Goal: Task Accomplishment & Management: Manage account settings

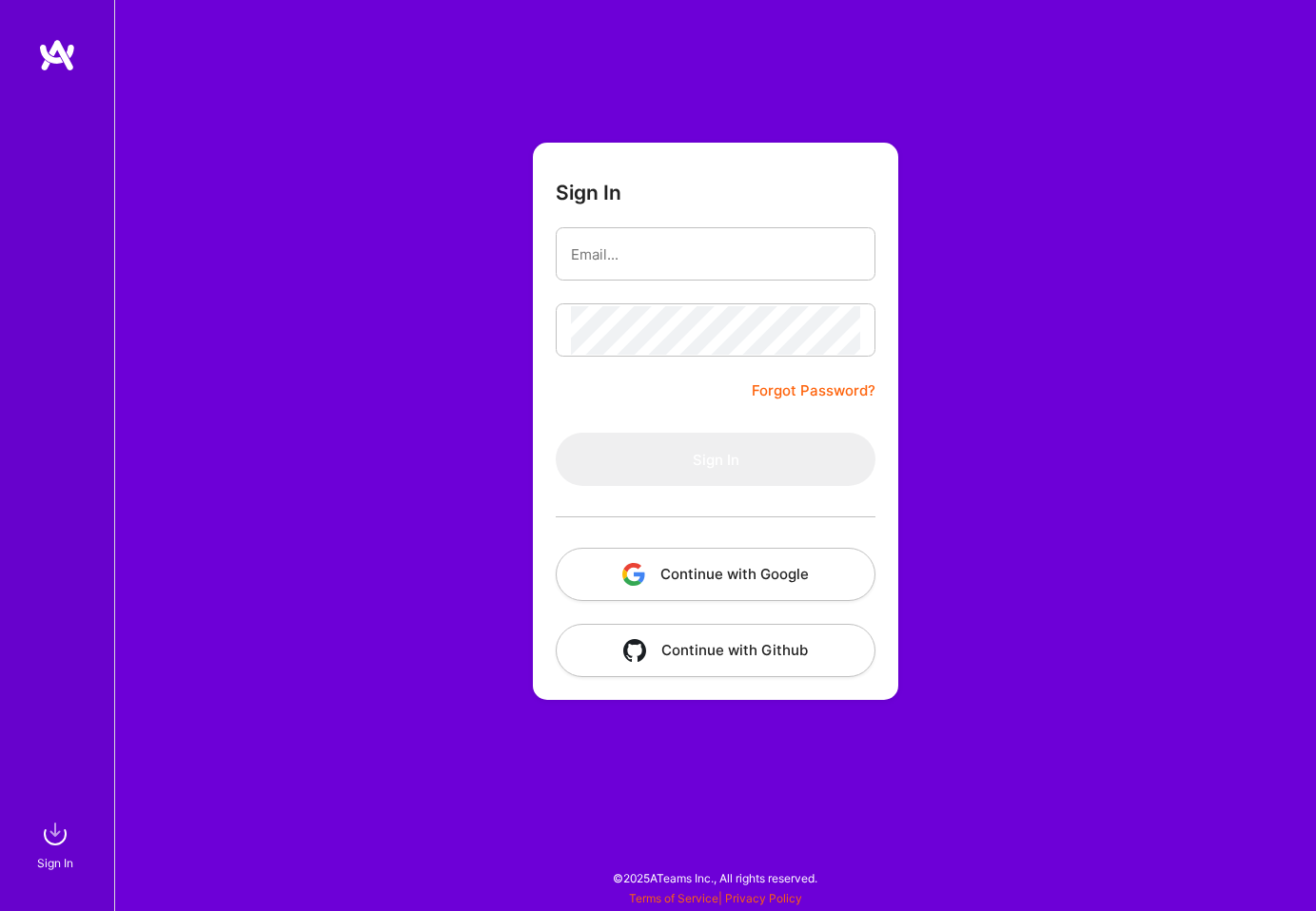
click at [680, 582] on button "Continue with Google" at bounding box center [715, 574] width 319 height 54
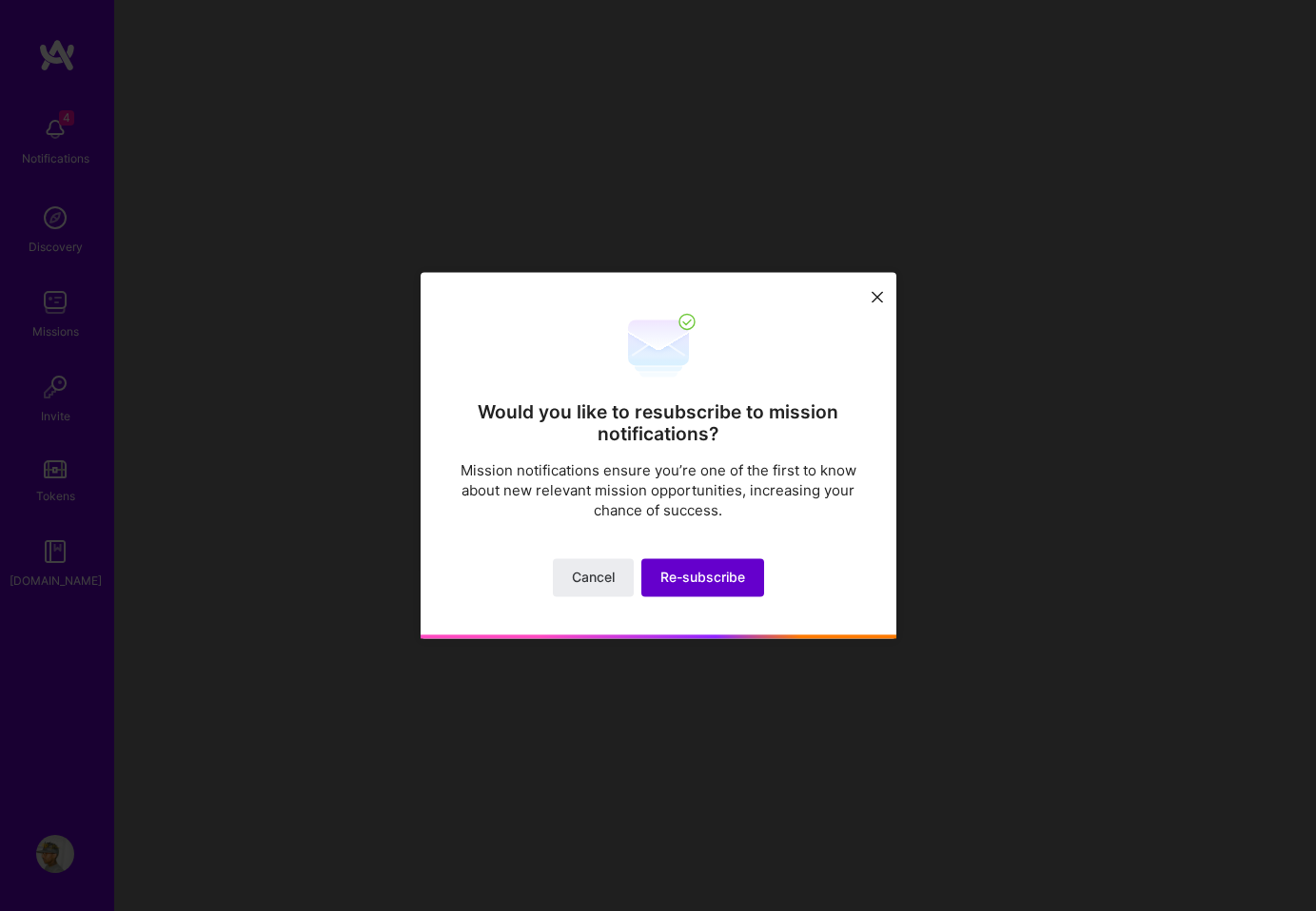
click at [701, 580] on span "Re-subscribe" at bounding box center [702, 579] width 85 height 19
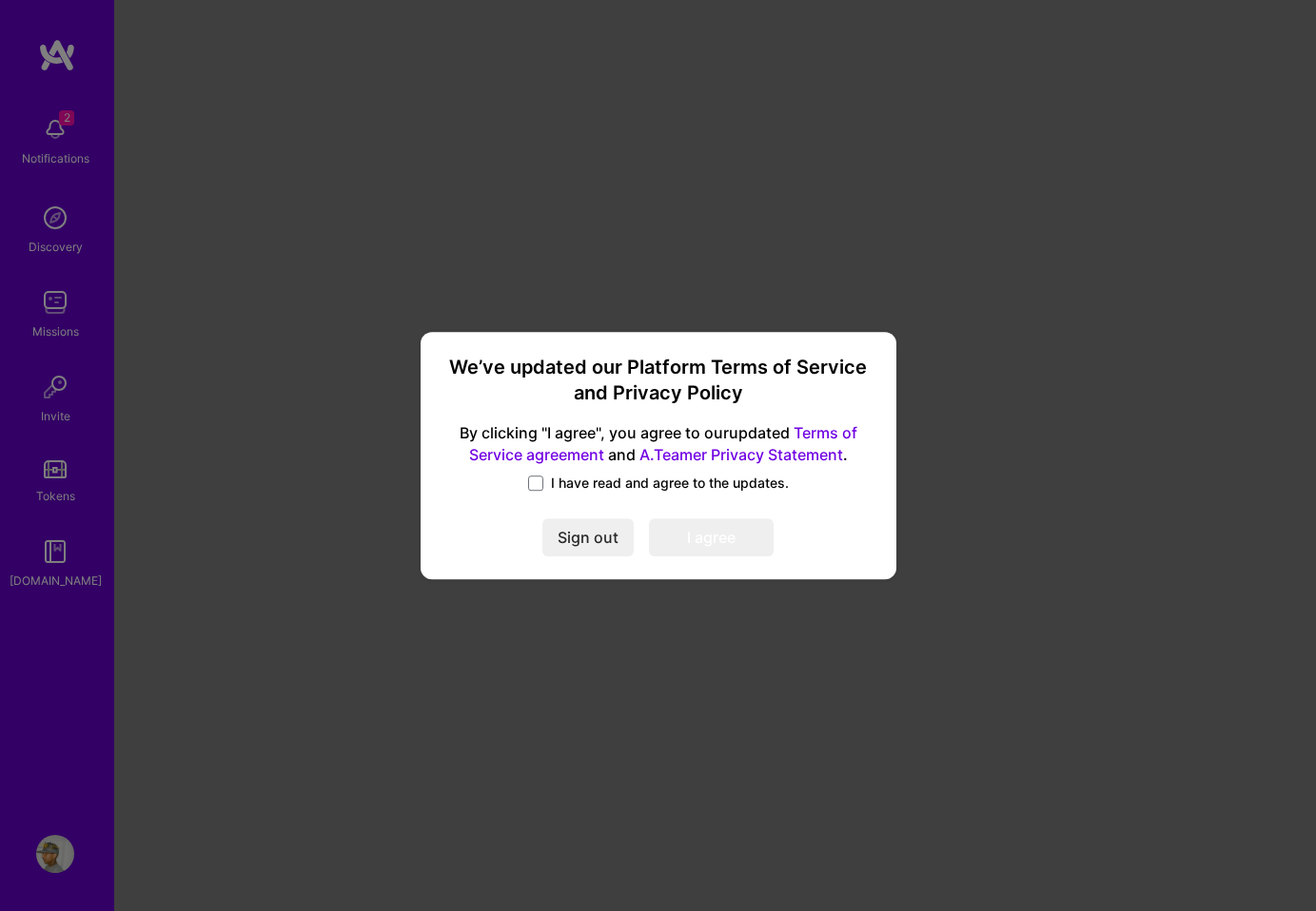
click at [651, 481] on span "I have read and agree to the updates." at bounding box center [670, 484] width 238 height 19
click at [0, 0] on input "I have read and agree to the updates." at bounding box center [0, 0] width 0 height 0
click at [682, 535] on button "I agree" at bounding box center [712, 537] width 125 height 38
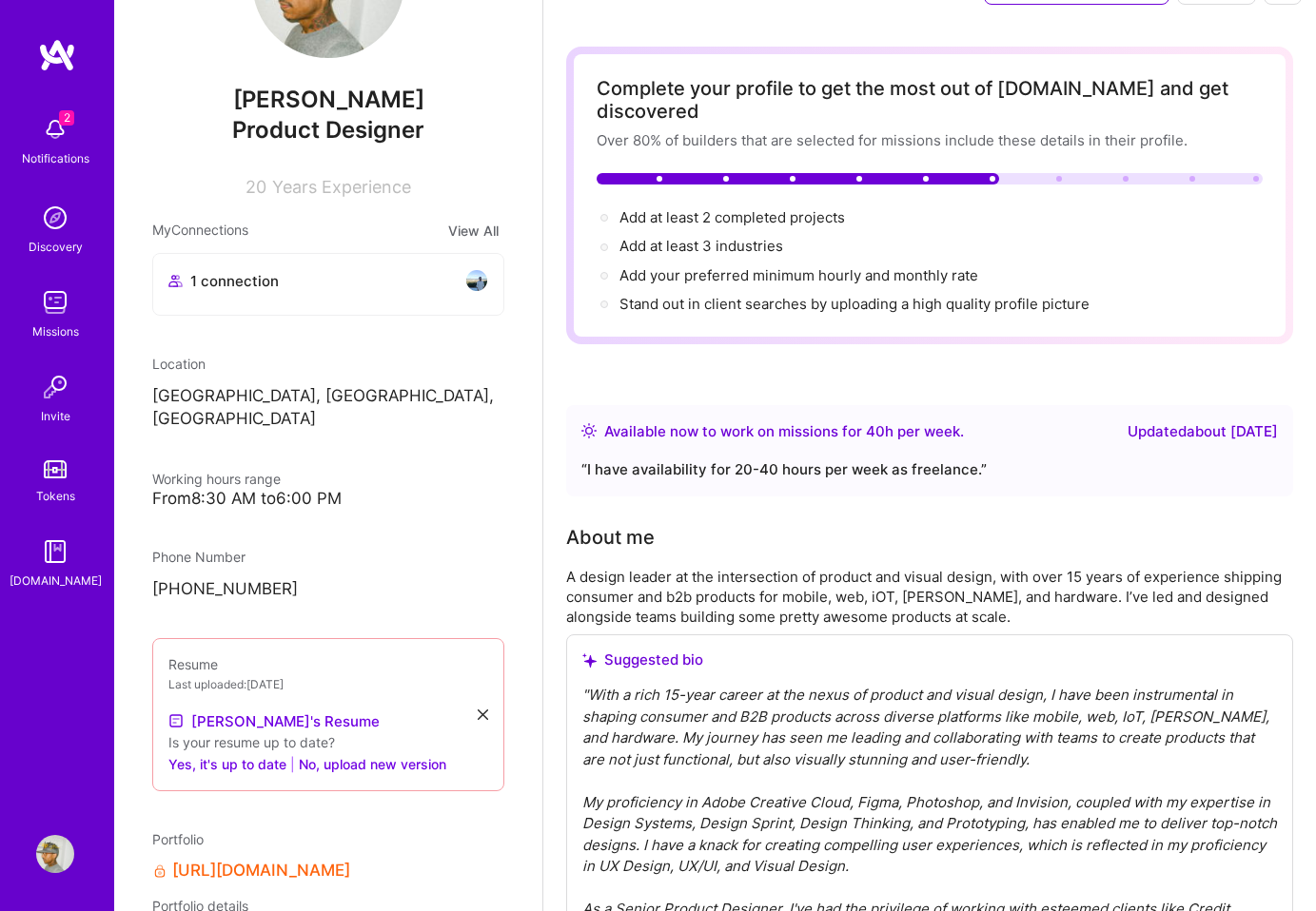
scroll to position [151, 0]
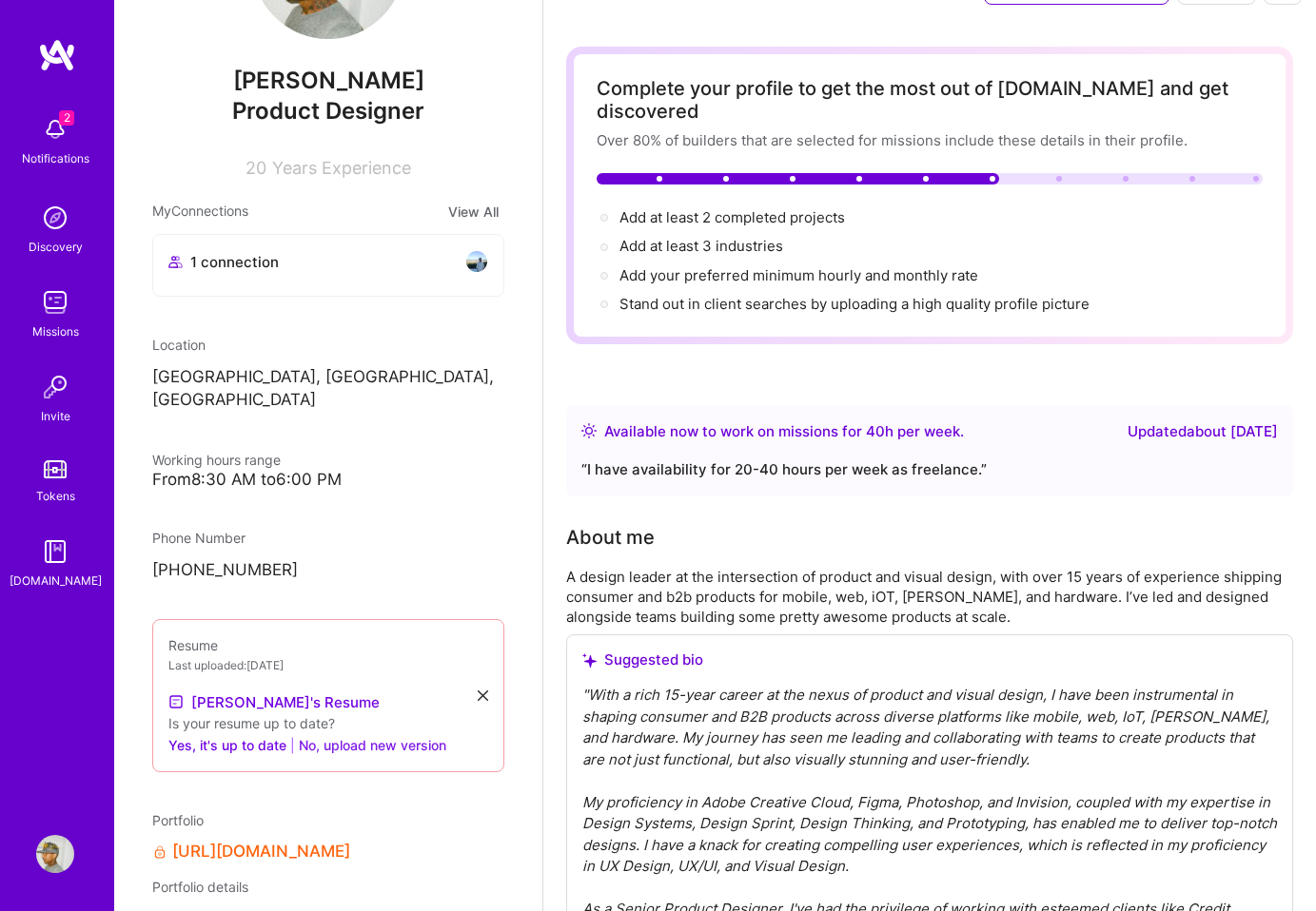
click at [358, 734] on button "No, upload new version" at bounding box center [373, 745] width 148 height 22
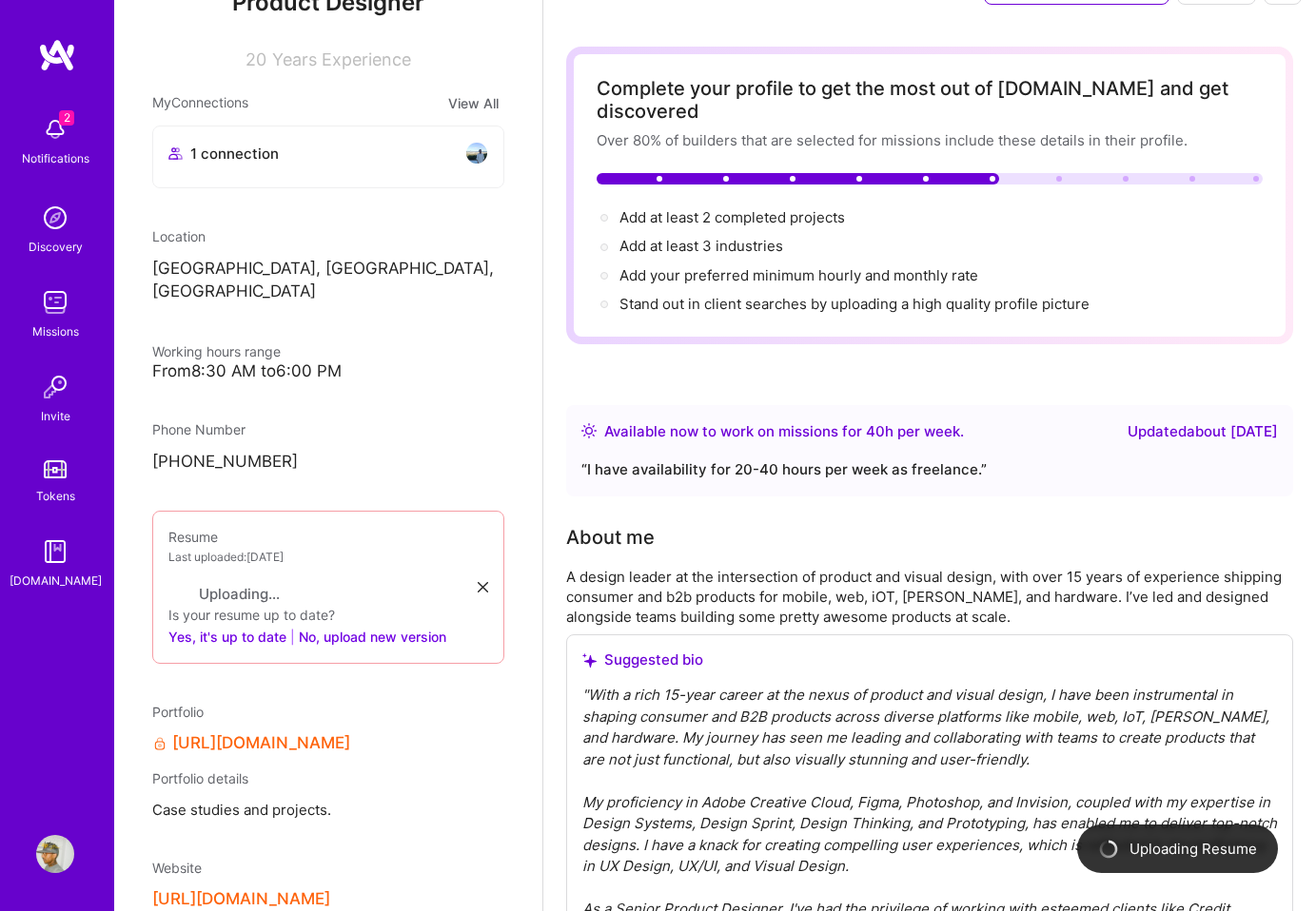
scroll to position [415, 0]
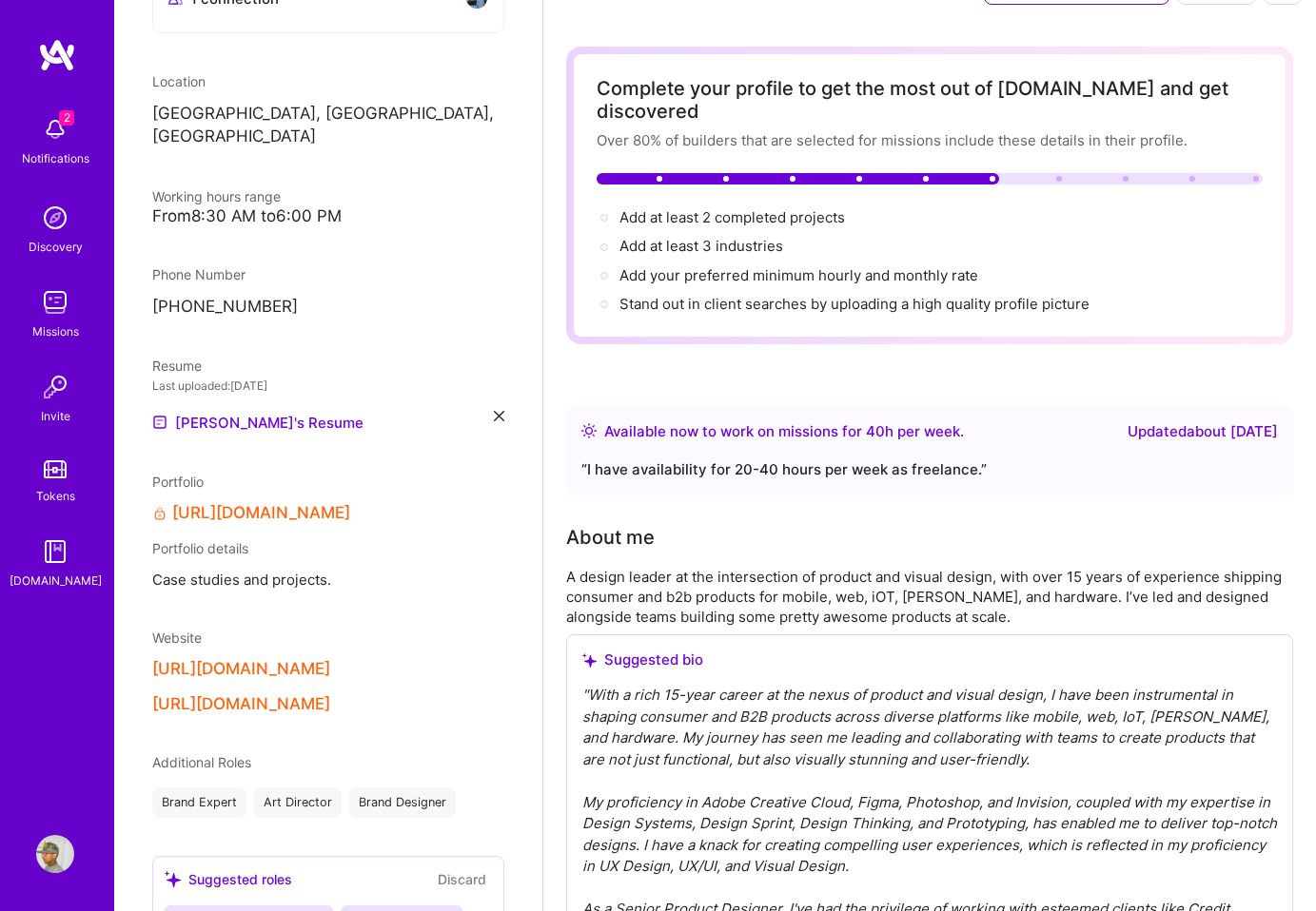
click at [412, 503] on div "[URL][DOMAIN_NAME]" at bounding box center [328, 513] width 352 height 20
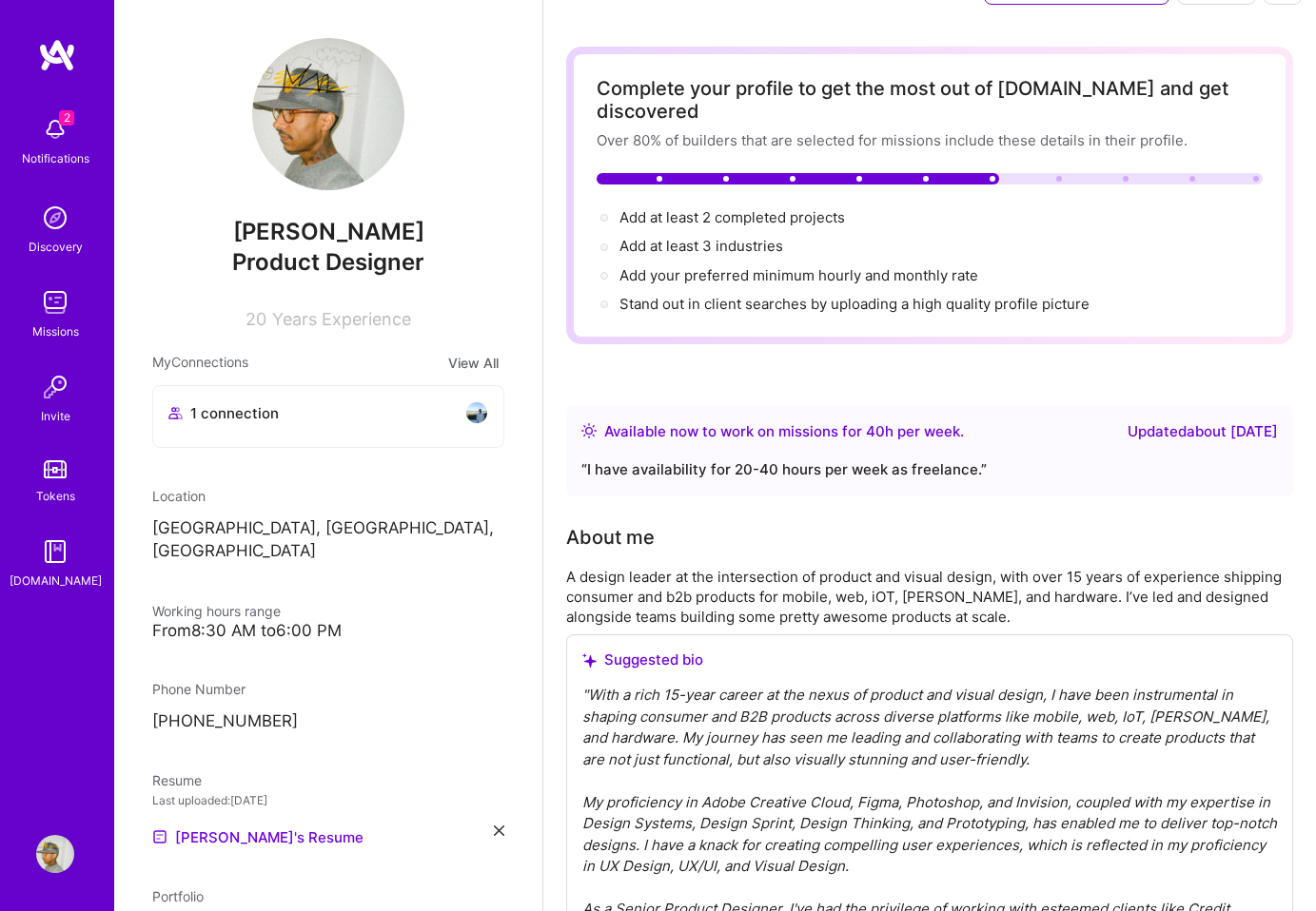
scroll to position [0, 0]
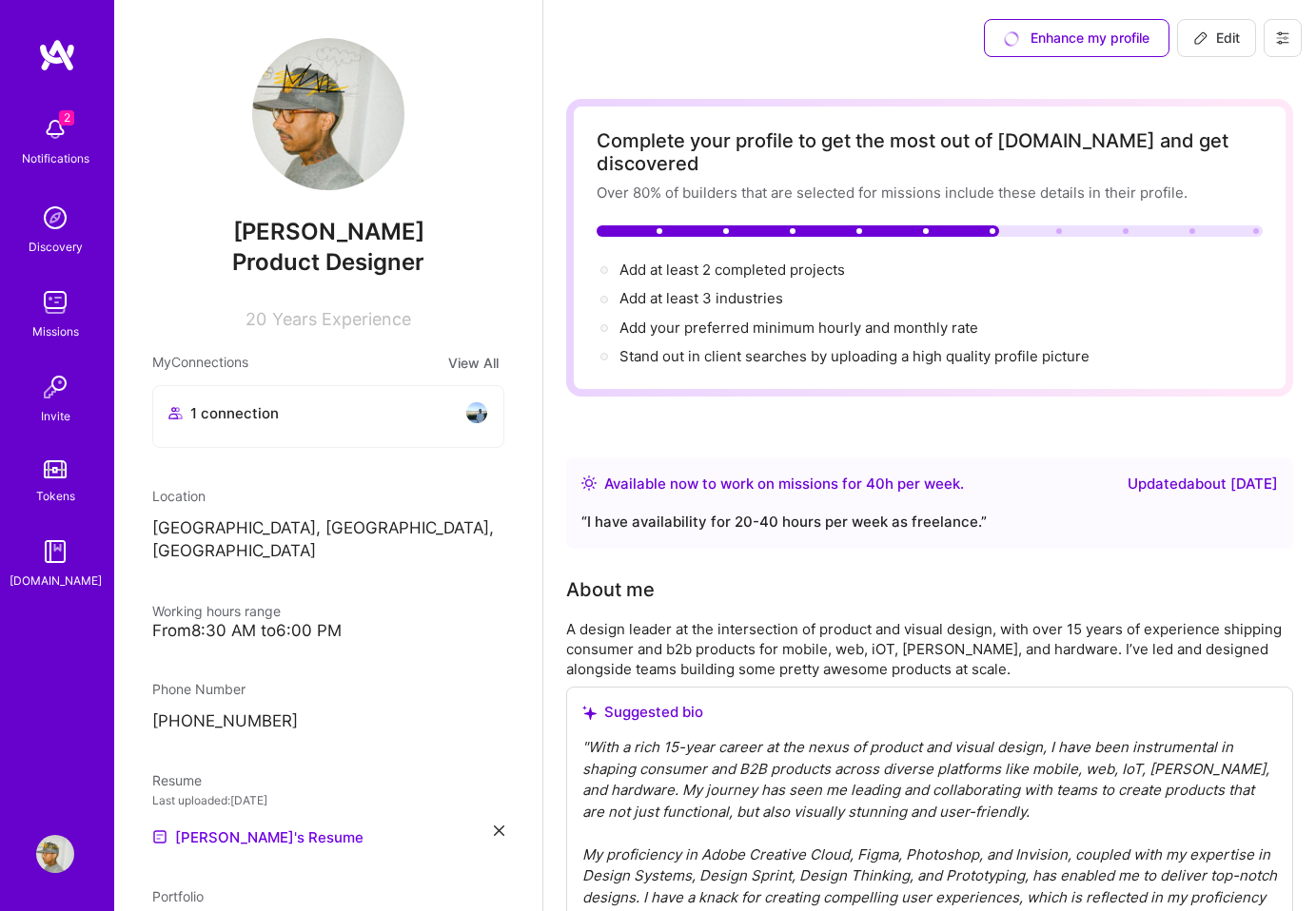
click at [1211, 40] on span "Edit" at bounding box center [1217, 38] width 47 height 19
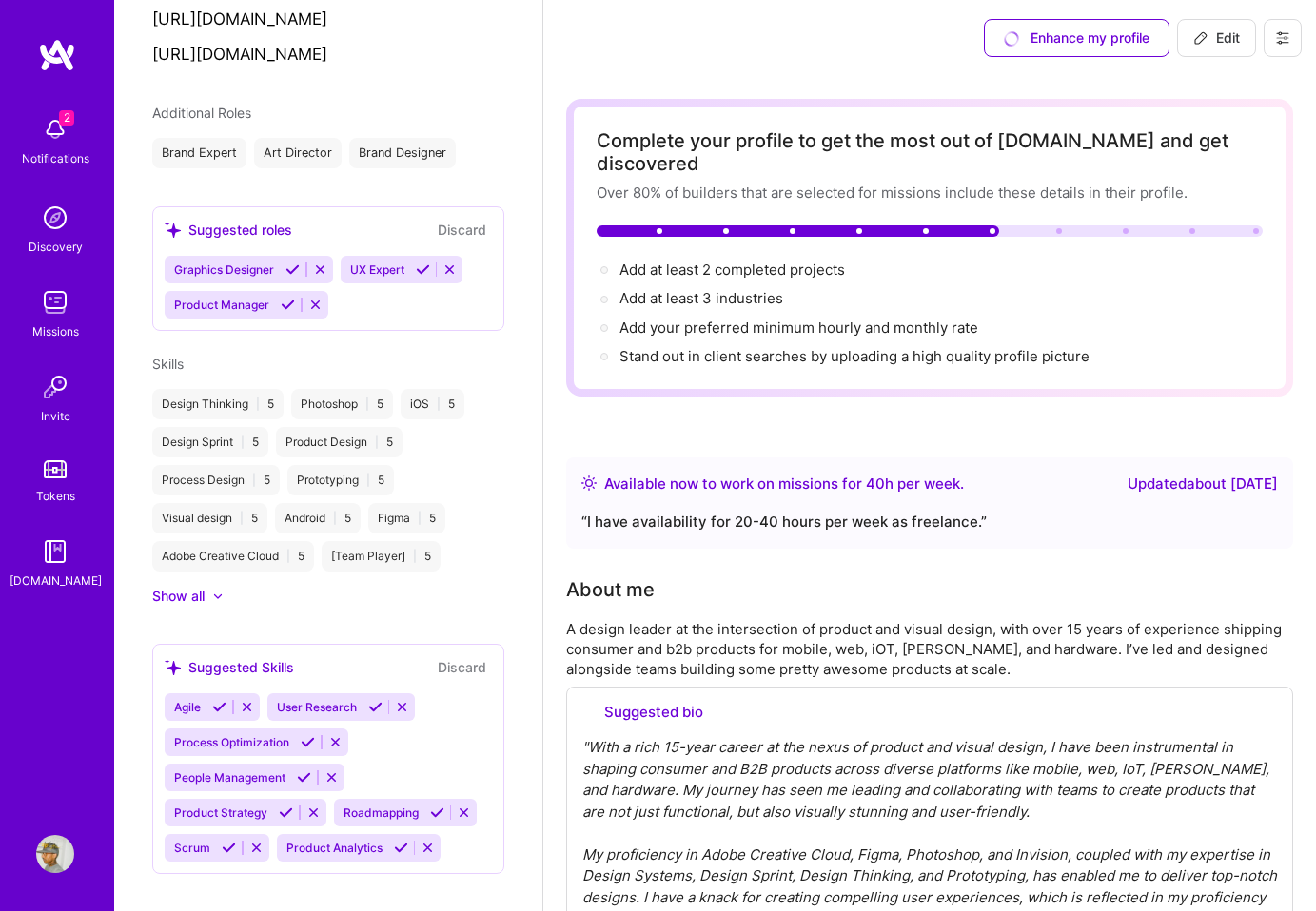
select select "US"
select select "Right Now"
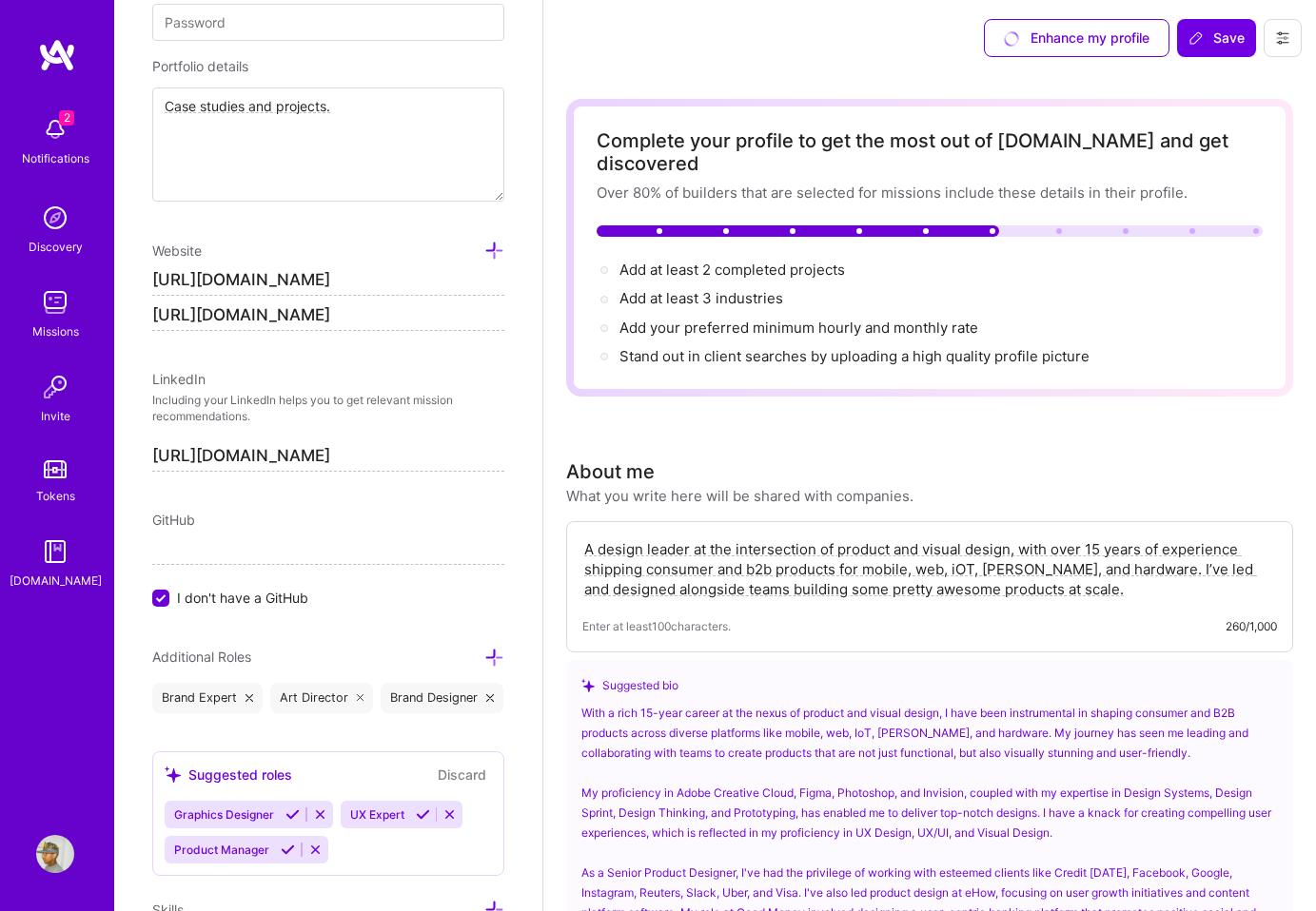
drag, startPoint x: 411, startPoint y: 316, endPoint x: 211, endPoint y: 317, distance: 200.0
click at [211, 317] on input "[URL][DOMAIN_NAME]" at bounding box center [328, 315] width 352 height 30
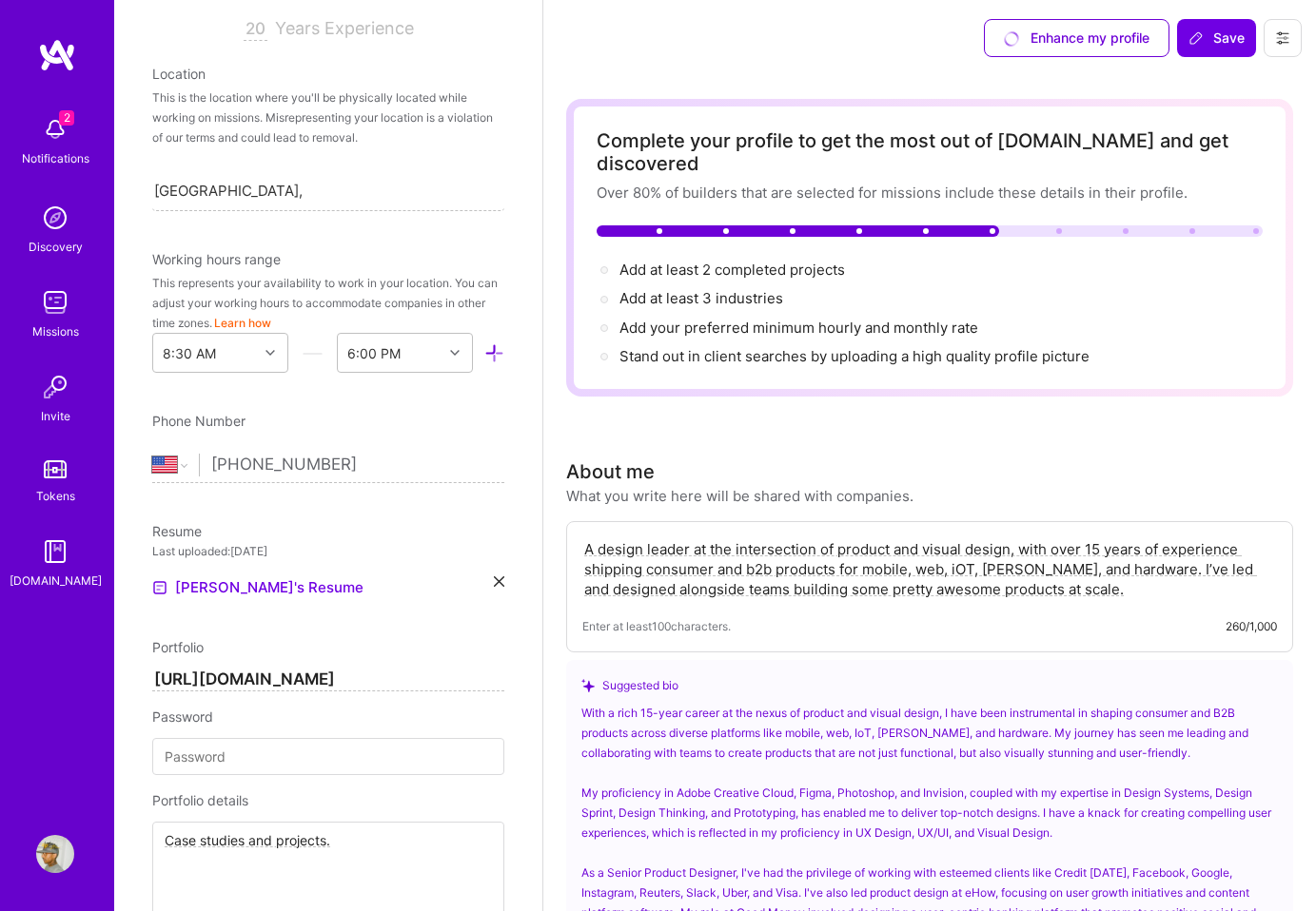
scroll to position [329, 0]
type input "[URL][DOMAIN_NAME]"
drag, startPoint x: 388, startPoint y: 678, endPoint x: 203, endPoint y: 674, distance: 185.0
click at [203, 674] on input "[URL][DOMAIN_NAME]" at bounding box center [328, 680] width 352 height 22
type input "[URL][DOMAIN_NAME]"
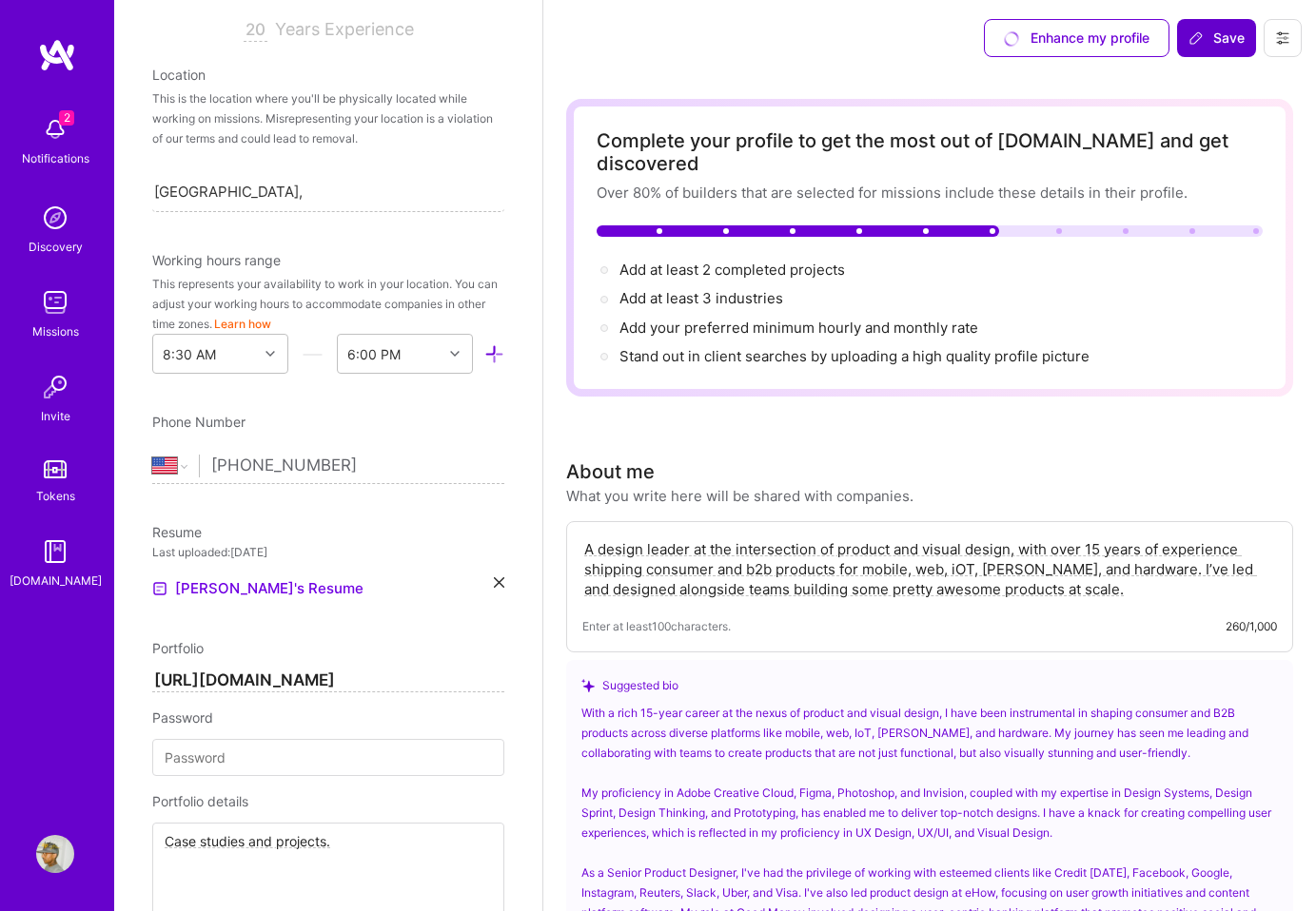
click at [1216, 48] on button "Save" at bounding box center [1216, 38] width 79 height 38
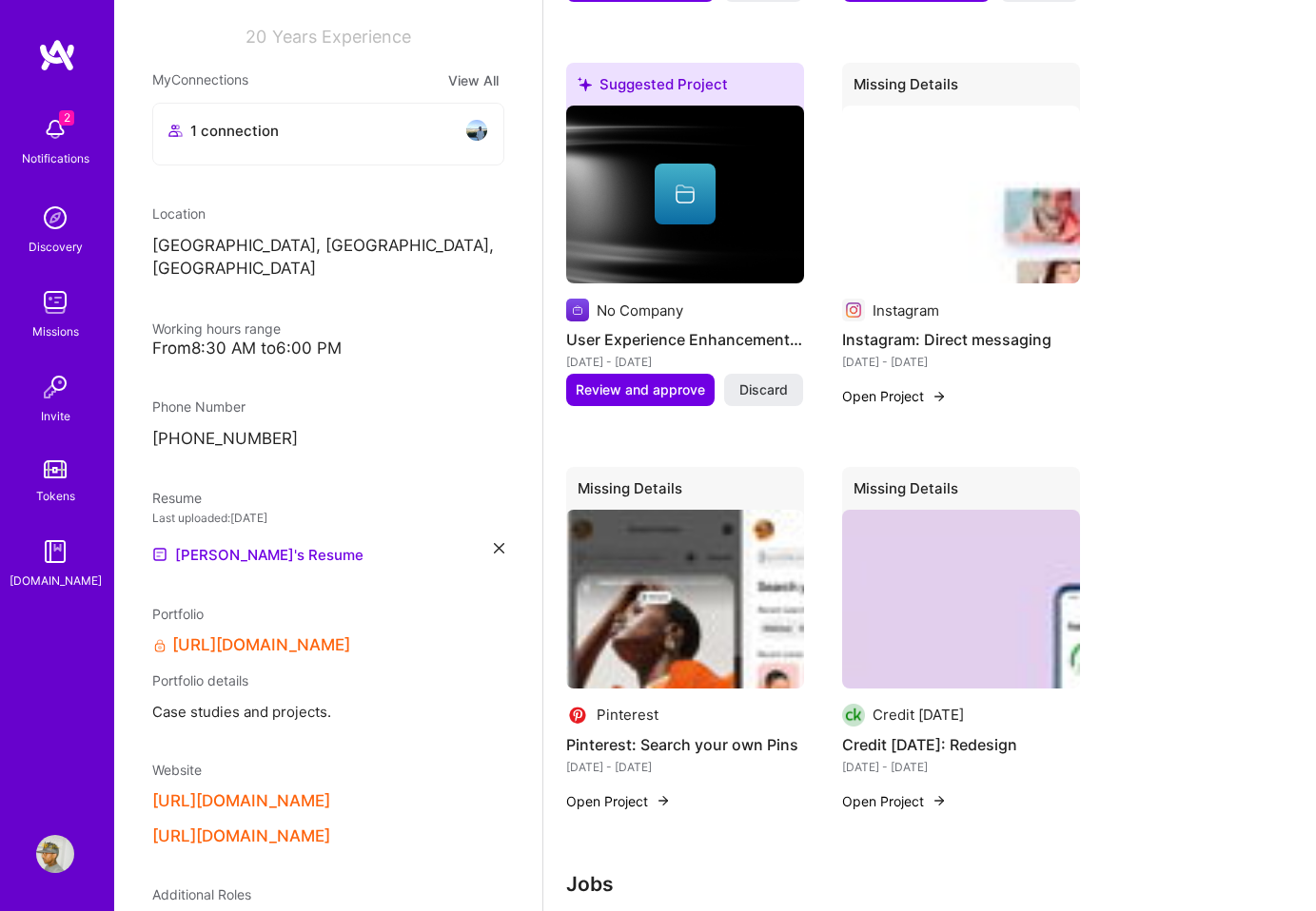
scroll to position [2176, 0]
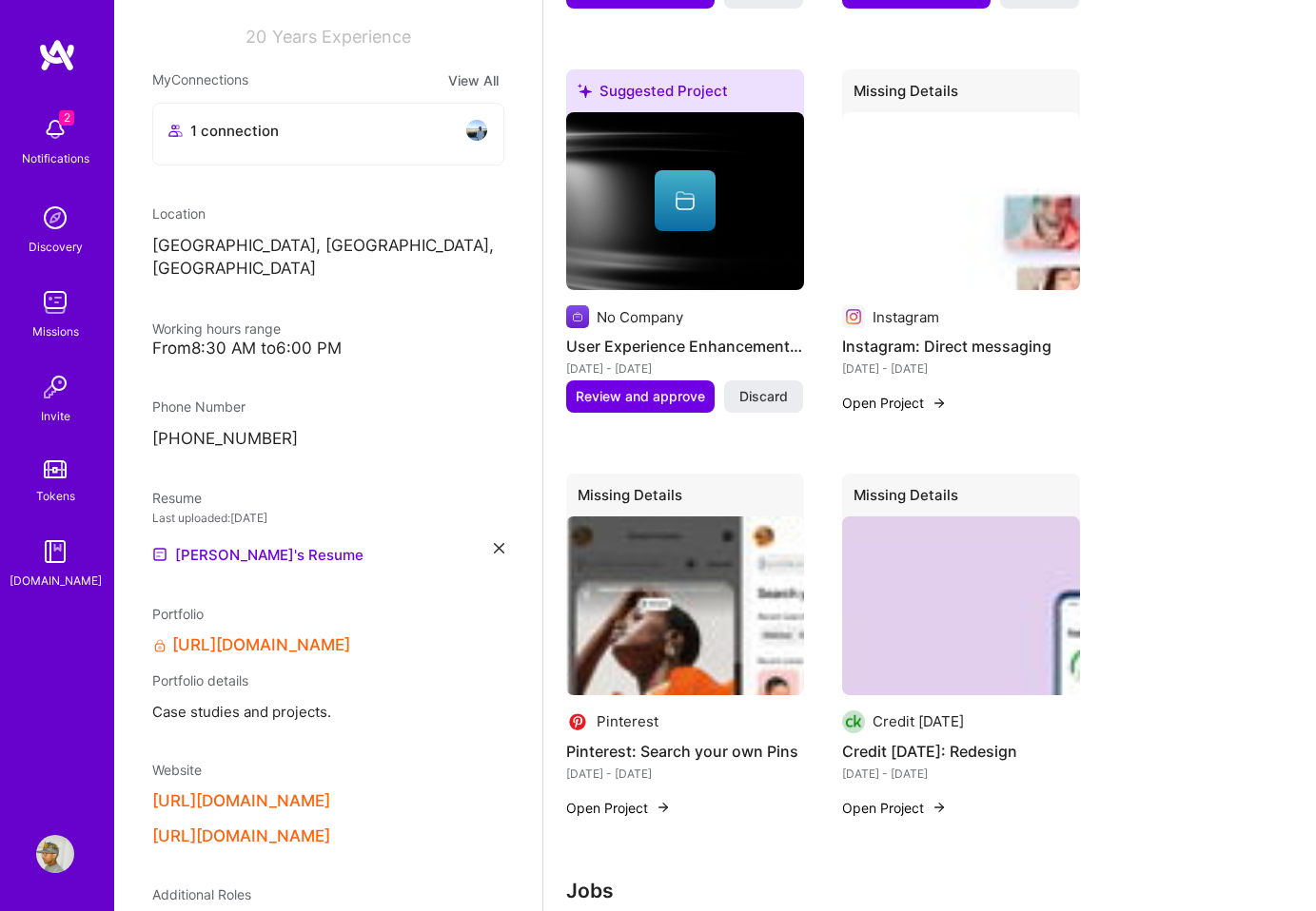
click at [967, 223] on img at bounding box center [961, 201] width 238 height 179
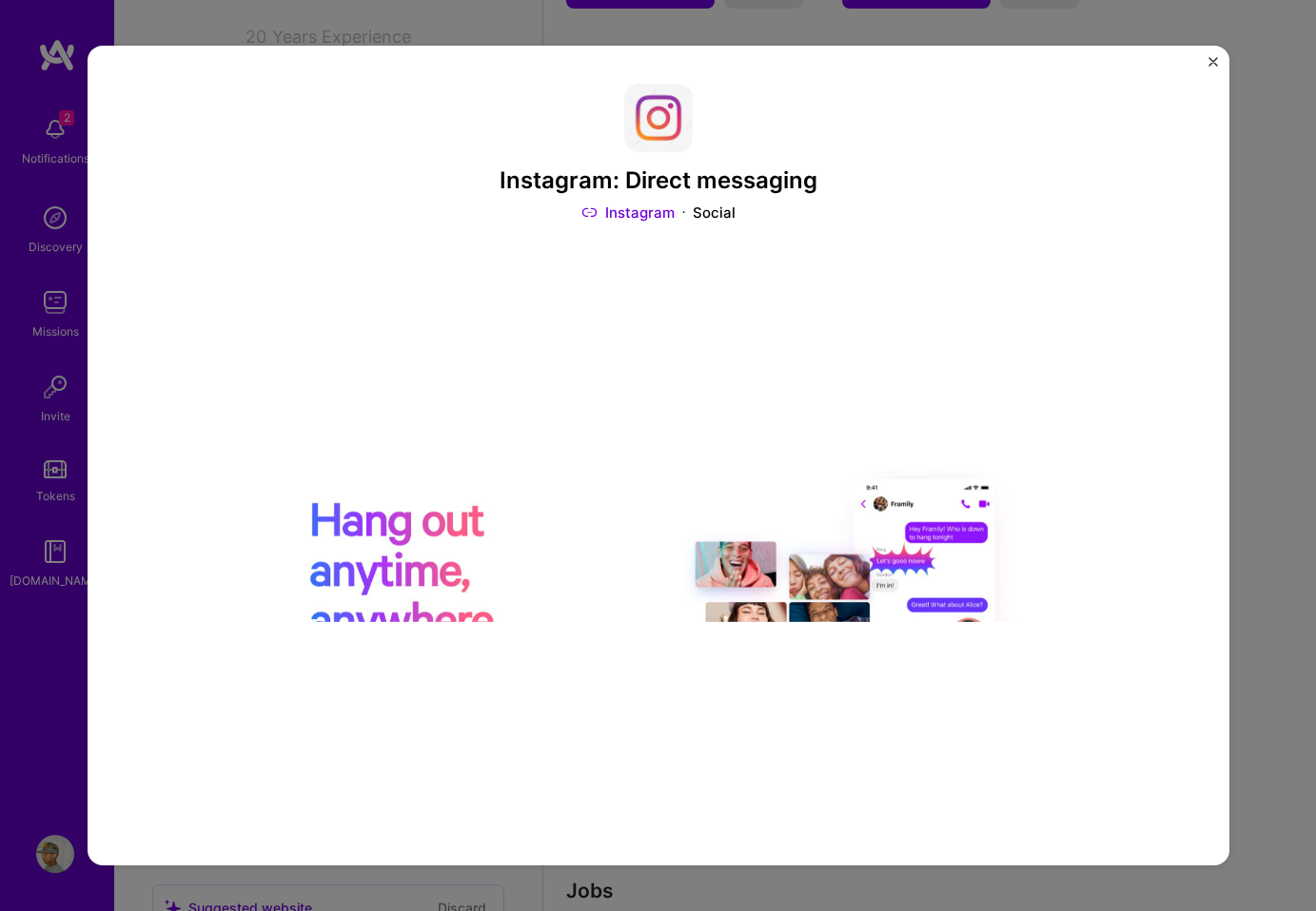
click at [1209, 59] on img "Close" at bounding box center [1213, 62] width 10 height 10
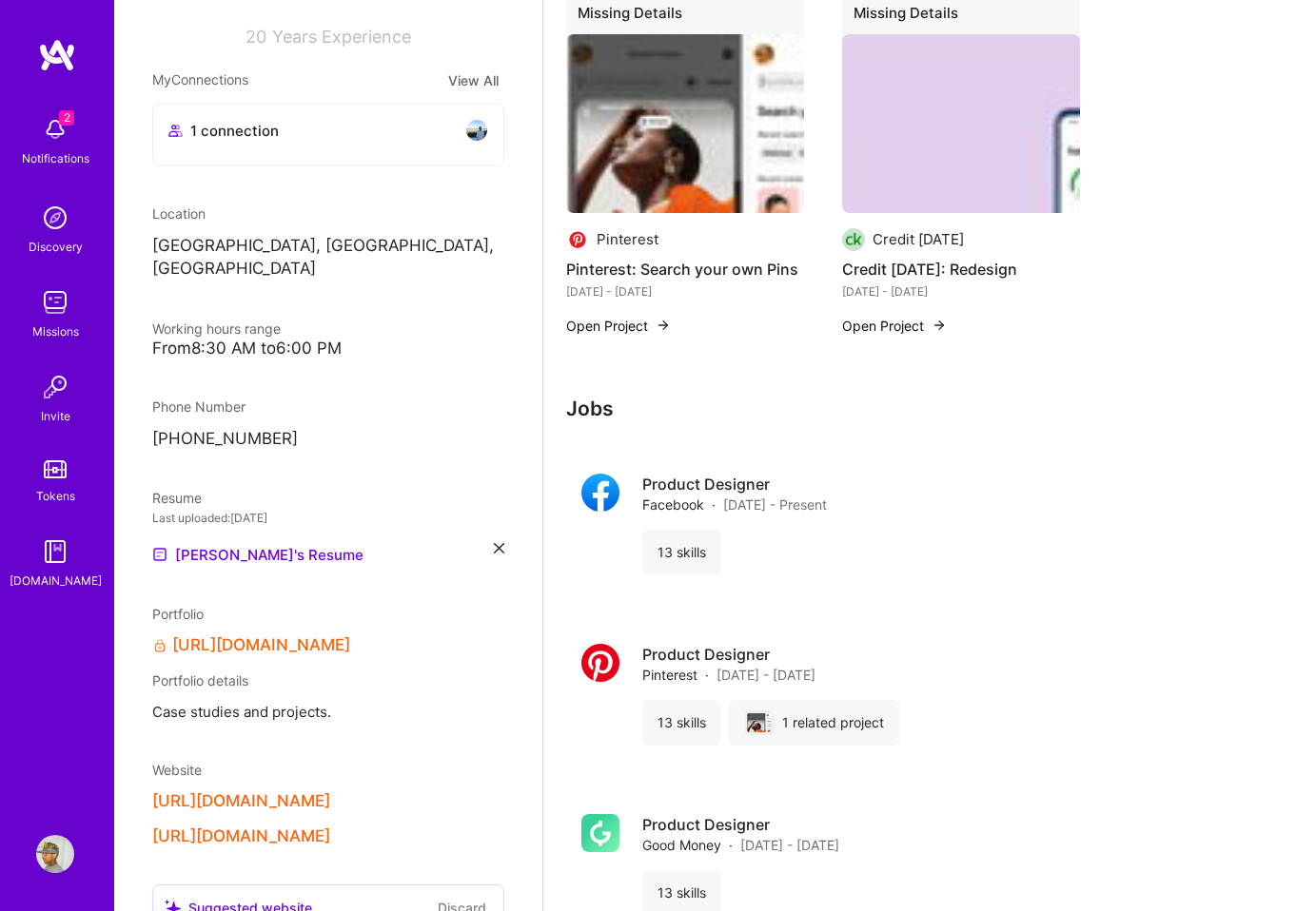
scroll to position [2645, 0]
